Goal: Information Seeking & Learning: Learn about a topic

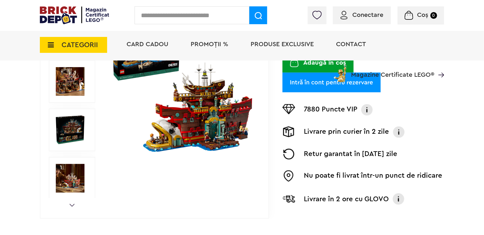
scroll to position [137, 0]
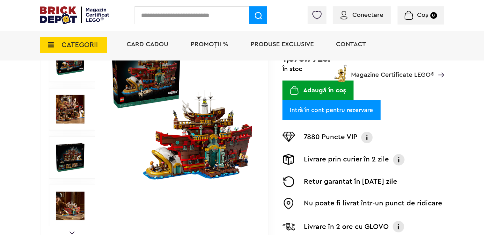
click at [70, 112] on img at bounding box center [70, 109] width 29 height 29
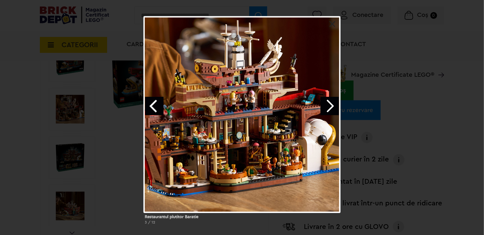
click at [331, 104] on link "Next image" at bounding box center [329, 106] width 18 height 18
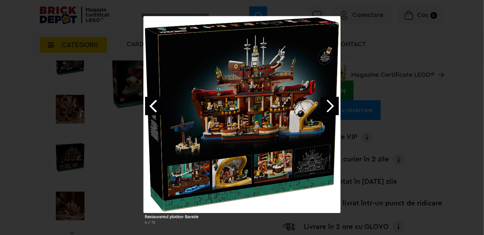
click at [331, 104] on link "Next image" at bounding box center [329, 106] width 18 height 18
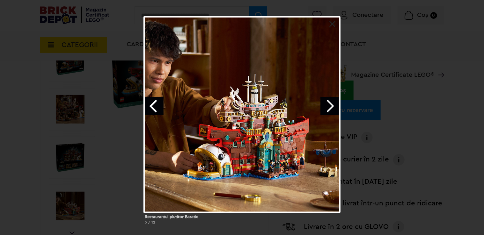
click at [331, 104] on link "Next image" at bounding box center [329, 106] width 18 height 18
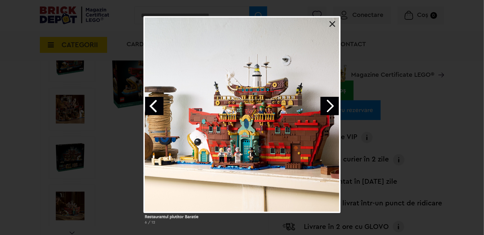
click at [331, 104] on link "Next image" at bounding box center [329, 106] width 18 height 18
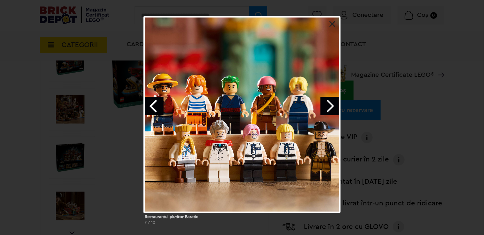
click at [335, 24] on link at bounding box center [332, 24] width 6 height 6
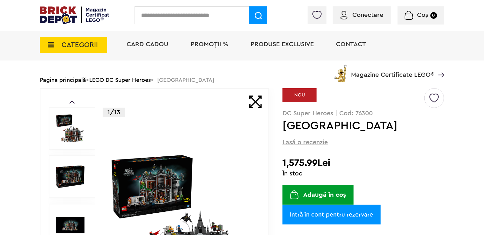
scroll to position [32, 0]
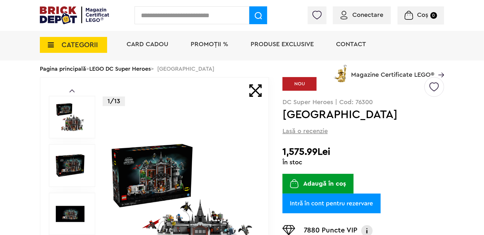
click at [209, 226] on img at bounding box center [181, 214] width 145 height 145
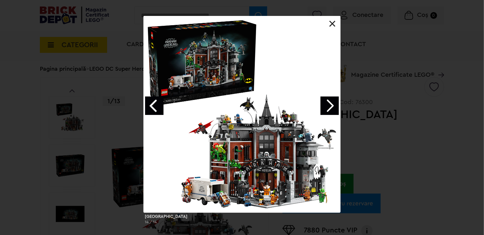
click at [335, 24] on link at bounding box center [332, 24] width 6 height 6
